Goal: Information Seeking & Learning: Check status

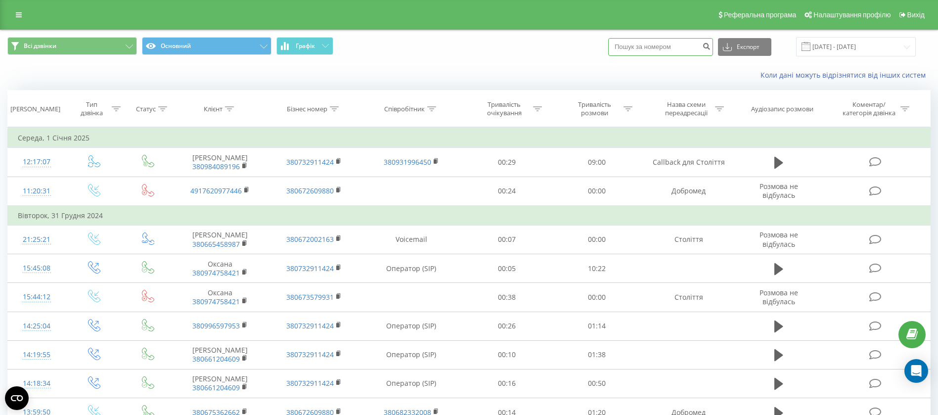
click at [653, 47] on input at bounding box center [660, 47] width 105 height 18
paste input "0961615905"
drag, startPoint x: 662, startPoint y: 47, endPoint x: 605, endPoint y: 47, distance: 56.8
click at [605, 47] on div "Всі дзвінки Основний Графік 0961615905 Експорт .csv .xls .xlsx [DATE] - [DATE]" at bounding box center [468, 46] width 923 height 19
type input "9795"
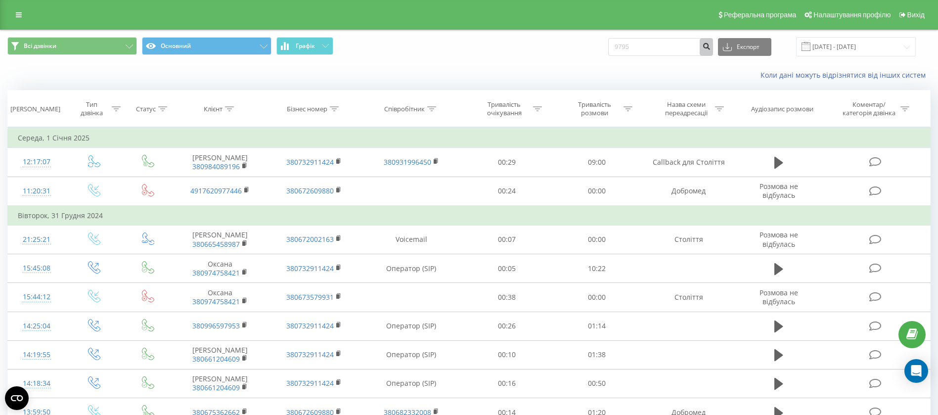
click at [710, 47] on icon "submit" at bounding box center [706, 45] width 8 height 6
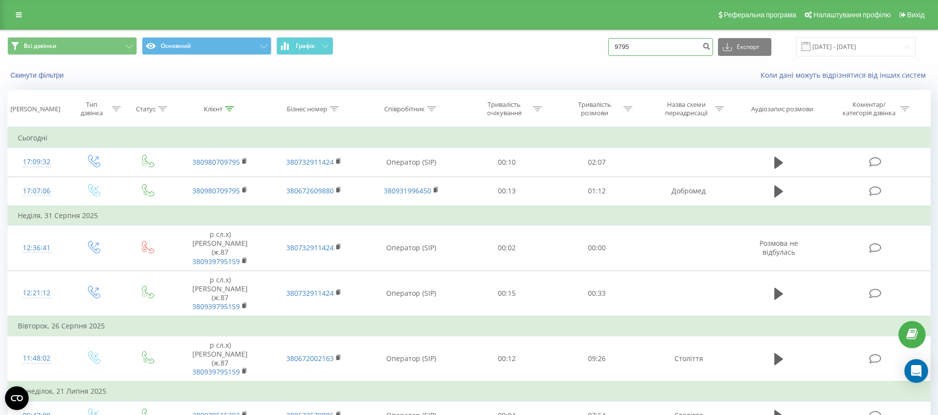
drag, startPoint x: 641, startPoint y: 46, endPoint x: 599, endPoint y: 52, distance: 42.9
click at [599, 52] on div "Всі дзвінки Основний Графік 9795 Експорт .csv .xls .xlsx 22.06.2025 - 22.09.2025" at bounding box center [468, 46] width 923 height 19
paste input "0972496600"
type input "0972496600"
click at [710, 44] on icon "submit" at bounding box center [706, 45] width 8 height 6
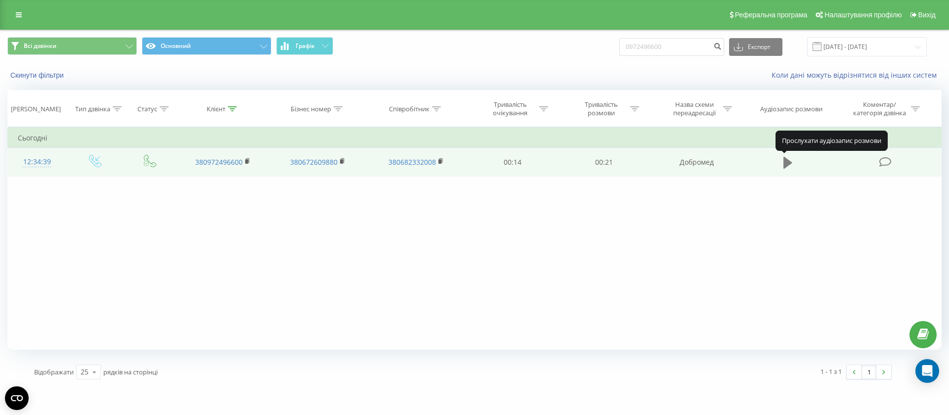
click at [790, 163] on icon at bounding box center [787, 163] width 9 height 12
